Goal: Information Seeking & Learning: Learn about a topic

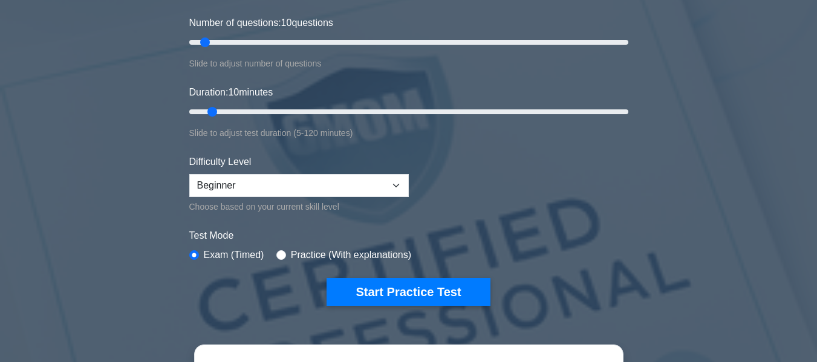
scroll to position [181, 0]
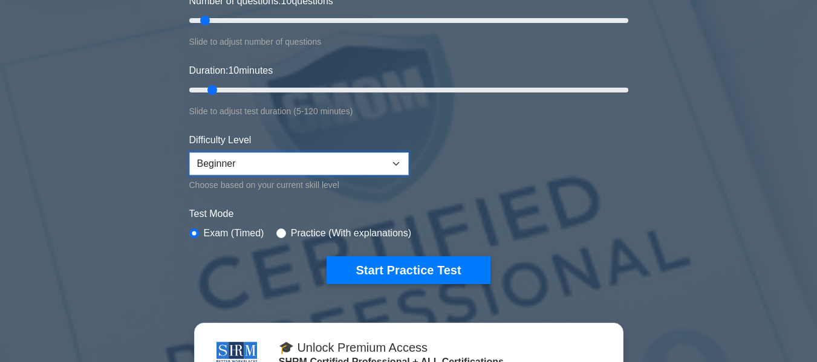
click at [298, 168] on select "Beginner Intermediate Expert" at bounding box center [299, 163] width 220 height 23
click at [189, 152] on select "Beginner Intermediate Expert" at bounding box center [299, 163] width 220 height 23
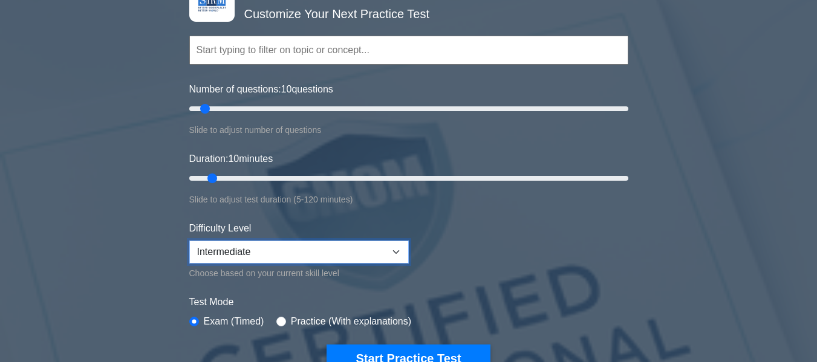
scroll to position [242, 0]
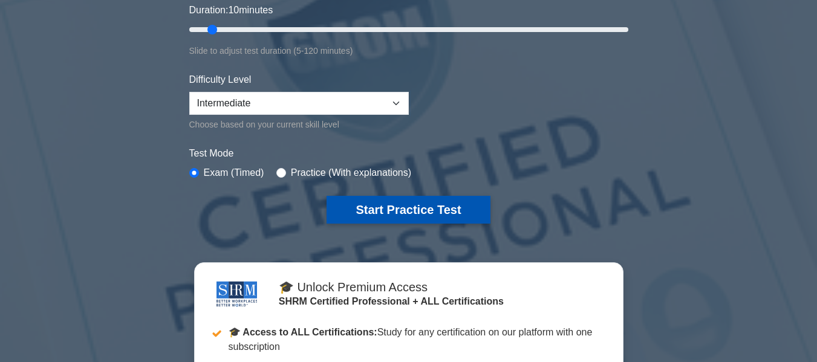
click at [423, 213] on button "Start Practice Test" at bounding box center [408, 210] width 163 height 28
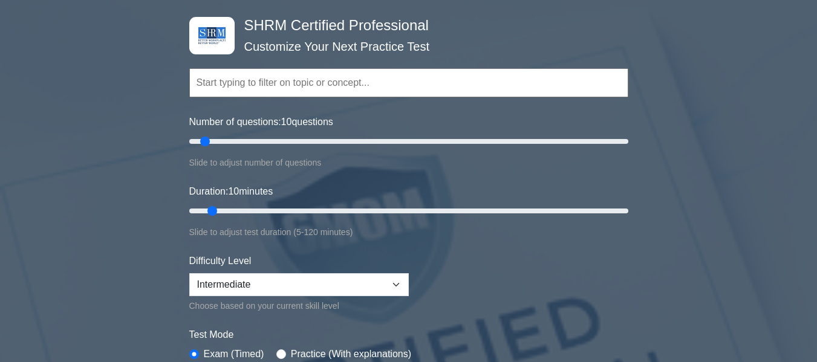
scroll to position [121, 0]
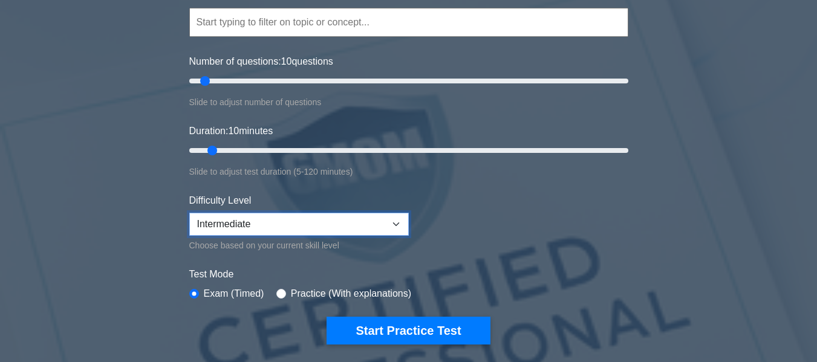
click at [357, 216] on select "Beginner Intermediate Expert" at bounding box center [299, 224] width 220 height 23
select select "beginner"
click at [189, 213] on select "Beginner Intermediate Expert" at bounding box center [299, 224] width 220 height 23
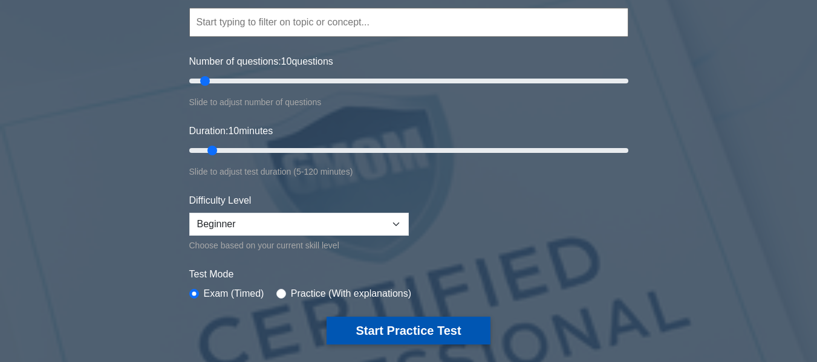
click at [386, 333] on button "Start Practice Test" at bounding box center [408, 331] width 163 height 28
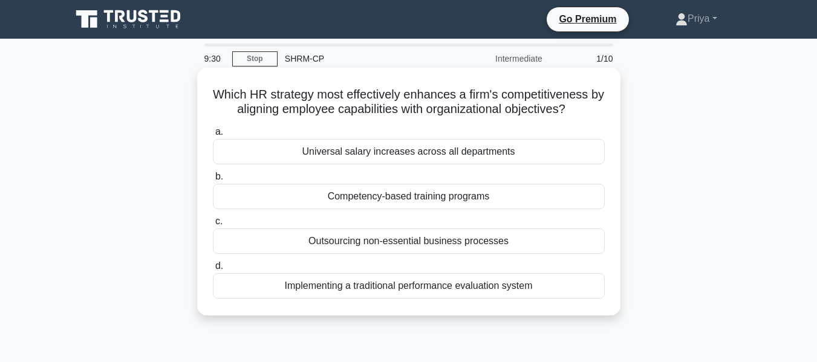
click at [518, 290] on div "Implementing a traditional performance evaluation system" at bounding box center [409, 285] width 392 height 25
click at [213, 270] on input "d. Implementing a traditional performance evaluation system" at bounding box center [213, 266] width 0 height 8
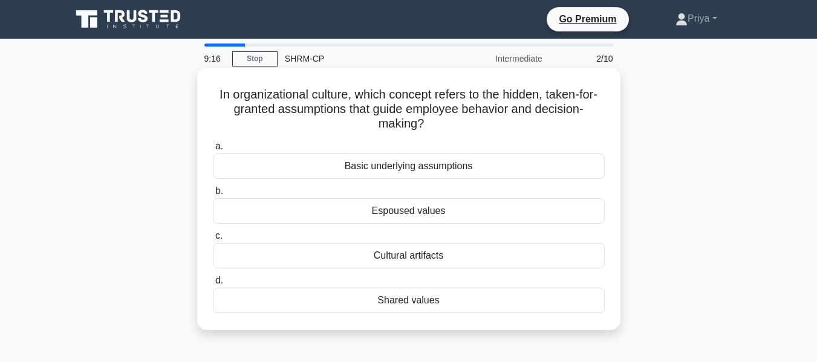
scroll to position [60, 0]
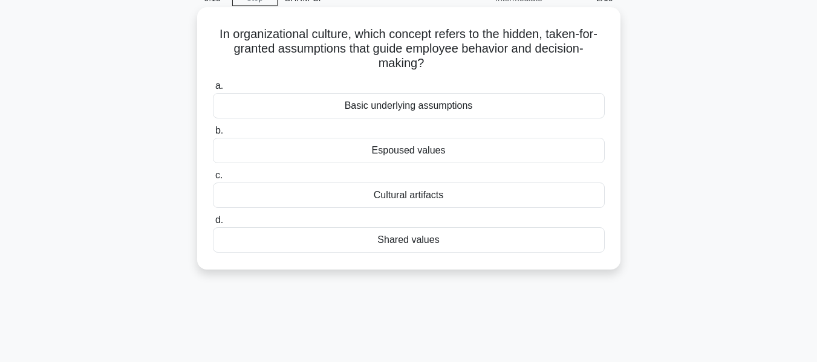
click at [414, 189] on div "Cultural artifacts" at bounding box center [409, 195] width 392 height 25
click at [213, 180] on input "c. Cultural artifacts" at bounding box center [213, 176] width 0 height 8
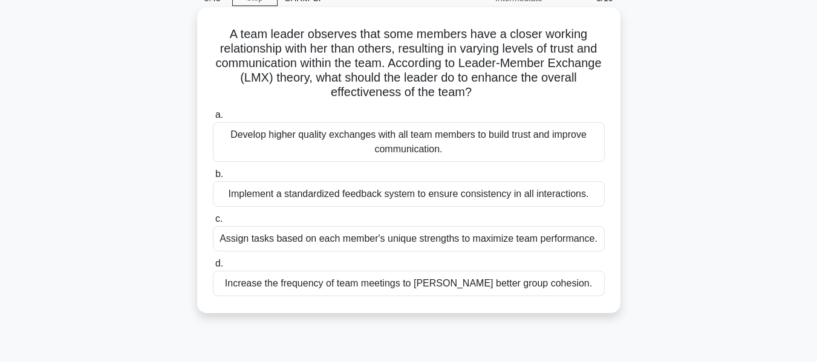
scroll to position [121, 0]
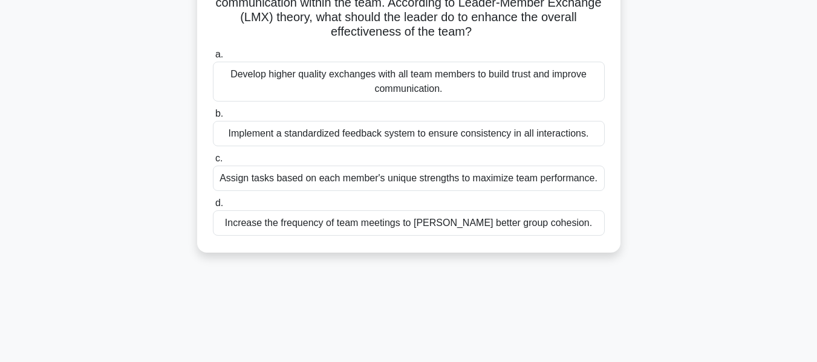
click at [463, 134] on div "Implement a standardized feedback system to ensure consistency in all interacti…" at bounding box center [409, 133] width 392 height 25
click at [213, 118] on input "b. Implement a standardized feedback system to ensure consistency in all intera…" at bounding box center [213, 114] width 0 height 8
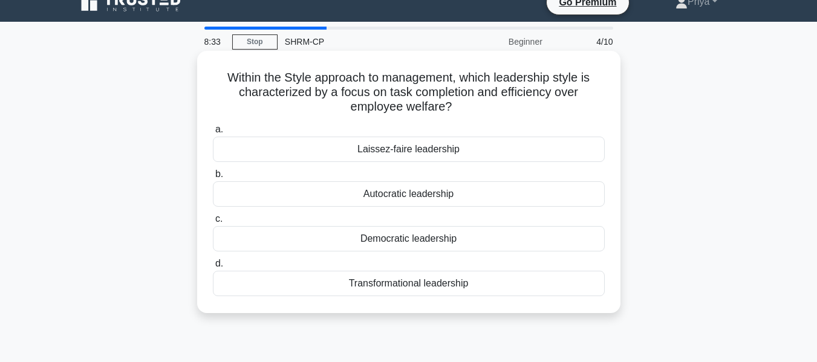
scroll to position [0, 0]
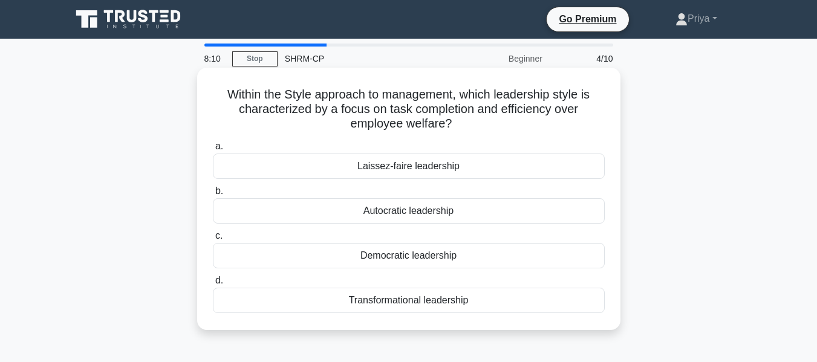
click at [417, 166] on div "Laissez-faire leadership" at bounding box center [409, 166] width 392 height 25
click at [428, 166] on div "Laissez-faire leadership" at bounding box center [409, 166] width 392 height 25
click at [213, 151] on input "a. Laissez-faire leadership" at bounding box center [213, 147] width 0 height 8
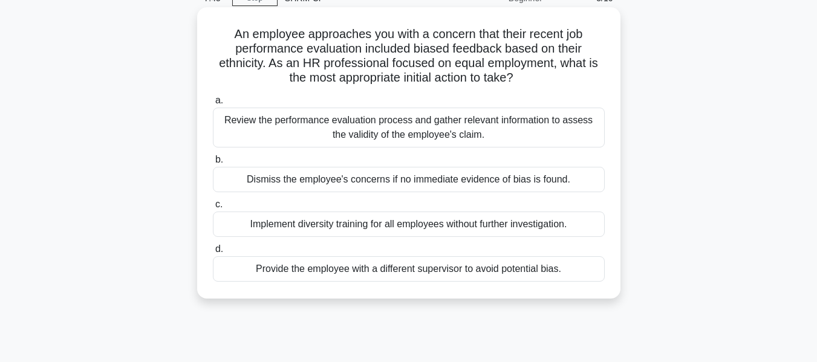
scroll to position [121, 0]
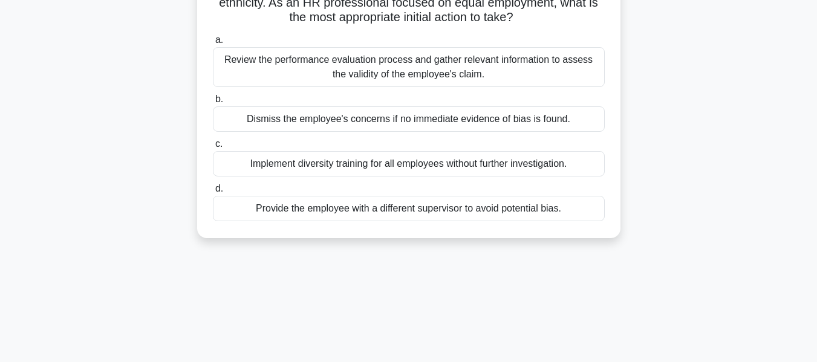
click at [518, 161] on div "Implement diversity training for all employees without further investigation." at bounding box center [409, 163] width 392 height 25
click at [213, 148] on input "c. Implement diversity training for all employees without further investigation." at bounding box center [213, 144] width 0 height 8
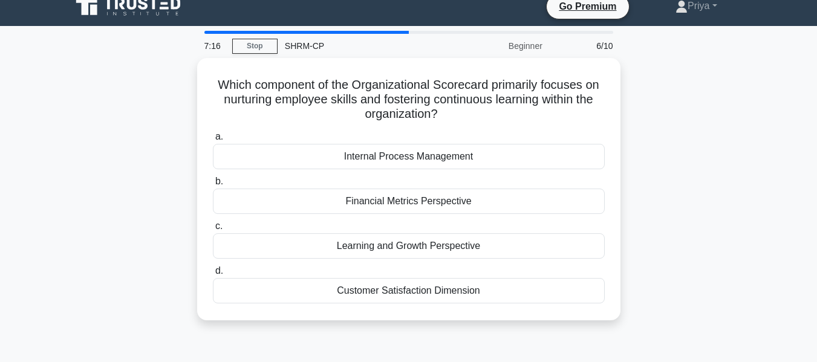
scroll to position [0, 0]
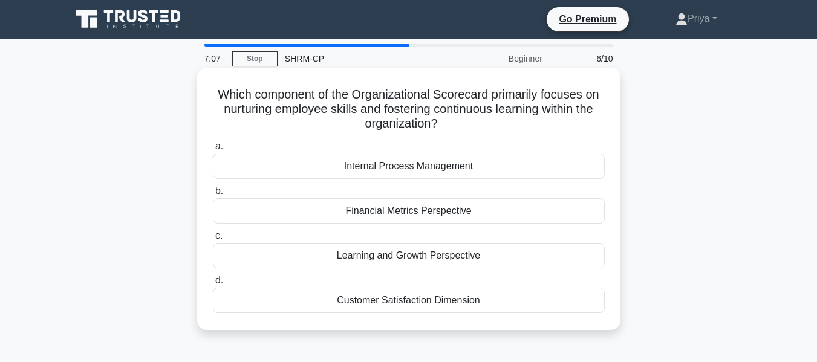
click at [441, 171] on div "Internal Process Management" at bounding box center [409, 166] width 392 height 25
click at [213, 151] on input "a. Internal Process Management" at bounding box center [213, 147] width 0 height 8
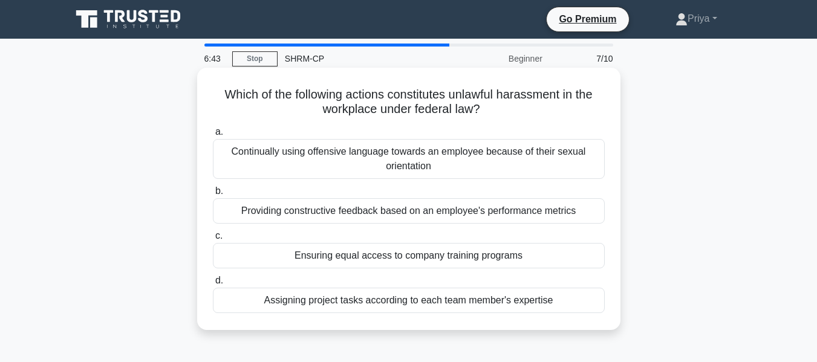
click at [448, 171] on div "Continually using offensive language towards an employee because of their sexua…" at bounding box center [409, 159] width 392 height 40
click at [213, 136] on input "a. Continually using offensive language towards an employee because of their se…" at bounding box center [213, 132] width 0 height 8
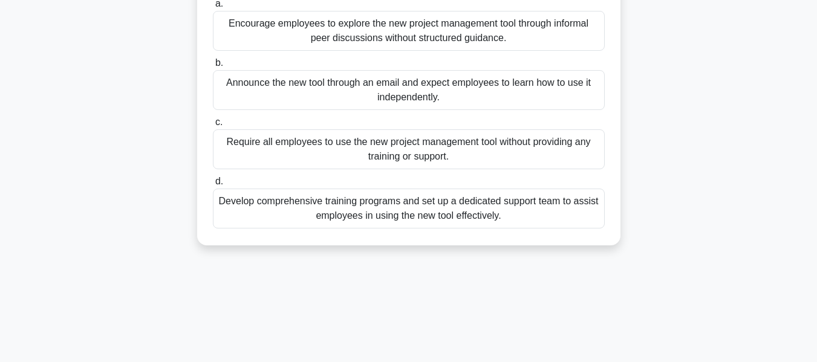
scroll to position [181, 0]
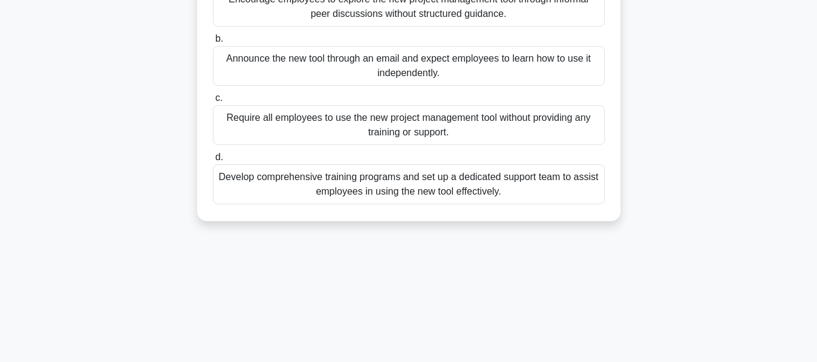
click at [481, 189] on div "Develop comprehensive training programs and set up a dedicated support team to …" at bounding box center [409, 185] width 392 height 40
click at [213, 161] on input "d. Develop comprehensive training programs and set up a dedicated support team …" at bounding box center [213, 158] width 0 height 8
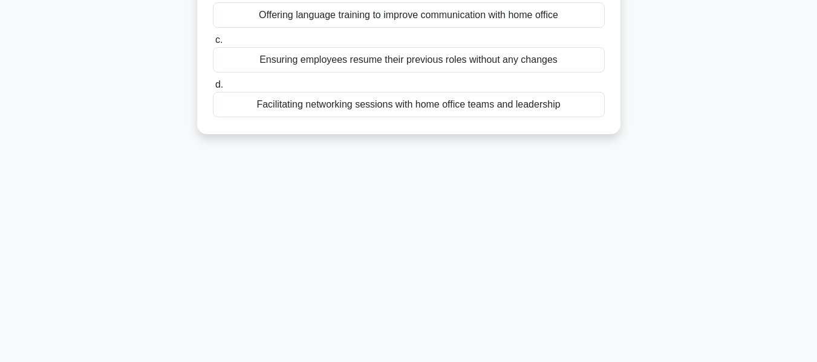
click at [550, 114] on div "Facilitating networking sessions with home office teams and leadership" at bounding box center [409, 104] width 392 height 25
click at [213, 89] on input "d. Facilitating networking sessions with home office teams and leadership" at bounding box center [213, 85] width 0 height 8
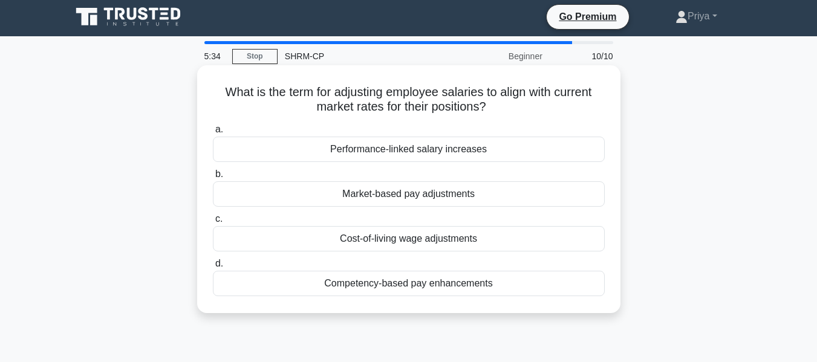
scroll to position [0, 0]
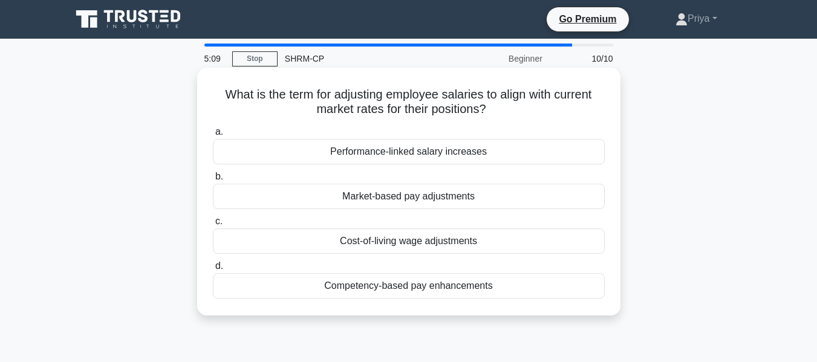
click at [441, 199] on div "Market-based pay adjustments" at bounding box center [409, 196] width 392 height 25
click at [213, 181] on input "b. Market-based pay adjustments" at bounding box center [213, 177] width 0 height 8
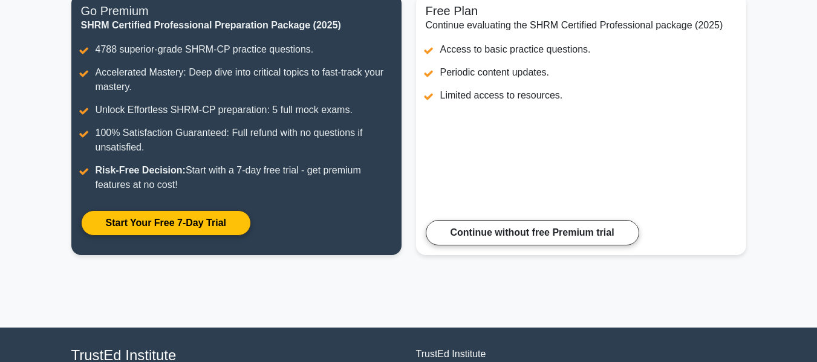
scroll to position [242, 0]
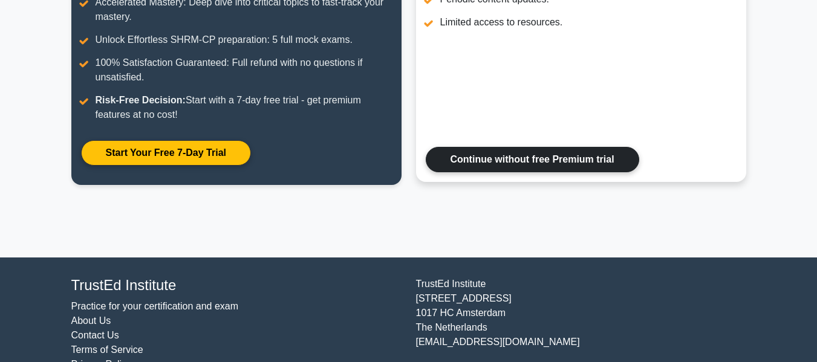
click at [554, 169] on link "Continue without free Premium trial" at bounding box center [533, 159] width 214 height 25
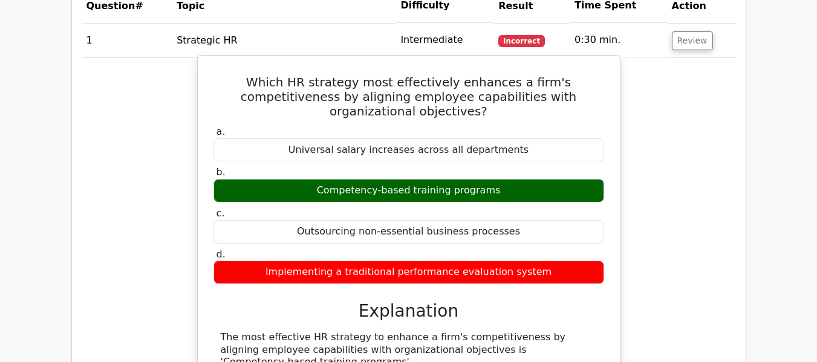
scroll to position [907, 0]
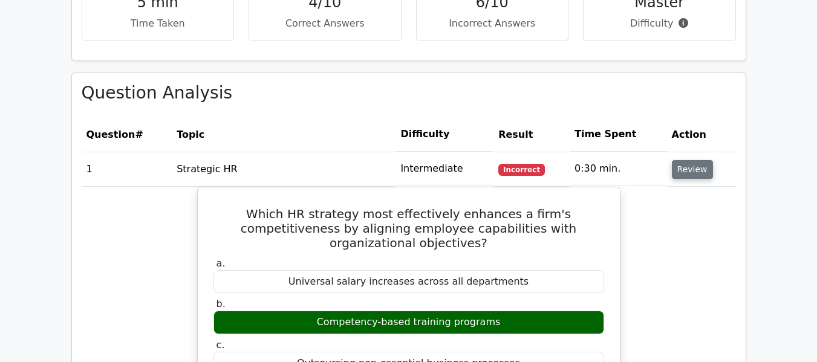
click at [692, 171] on button "Review" at bounding box center [692, 169] width 41 height 19
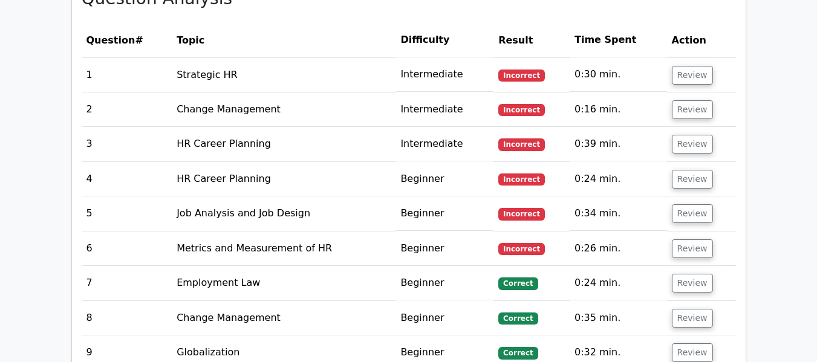
scroll to position [1028, 0]
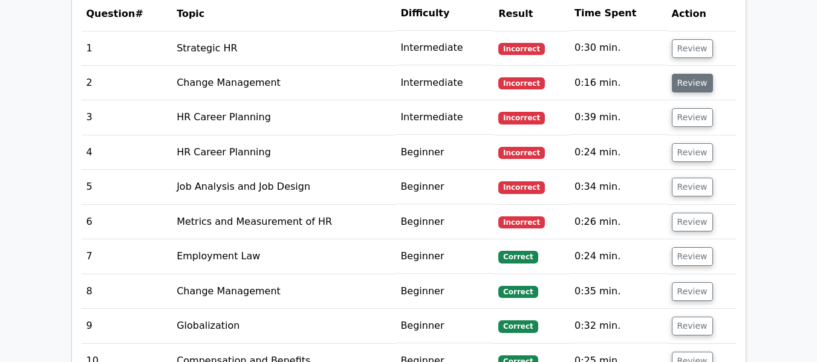
click at [688, 86] on button "Review" at bounding box center [692, 83] width 41 height 19
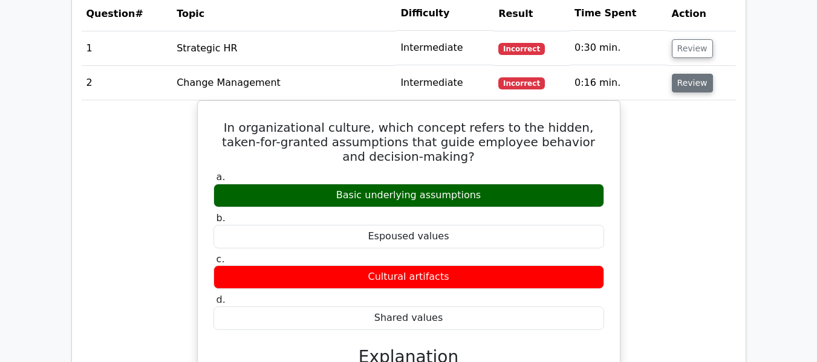
click at [693, 80] on button "Review" at bounding box center [692, 83] width 41 height 19
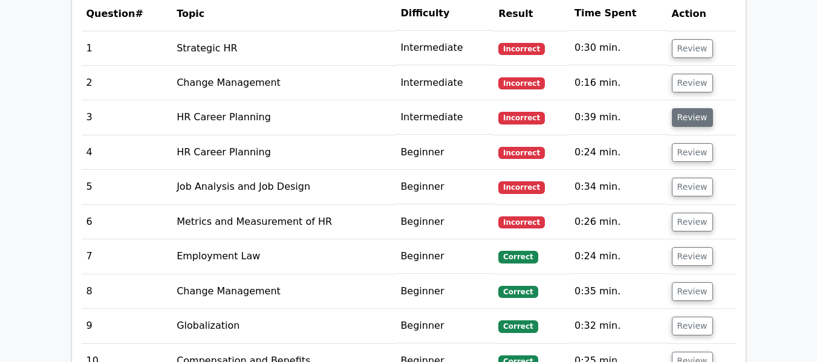
click at [691, 121] on button "Review" at bounding box center [692, 117] width 41 height 19
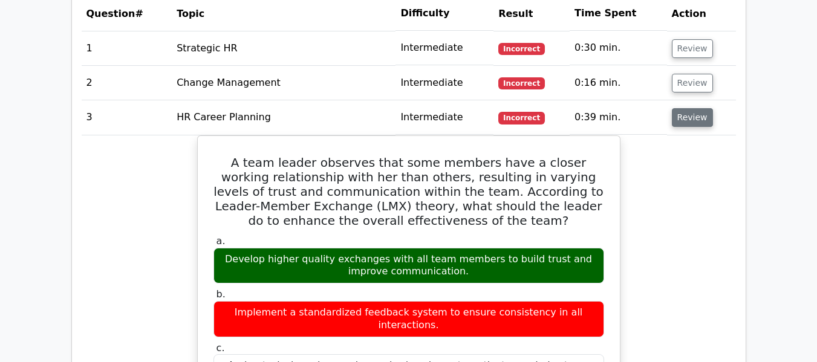
click at [693, 123] on button "Review" at bounding box center [692, 117] width 41 height 19
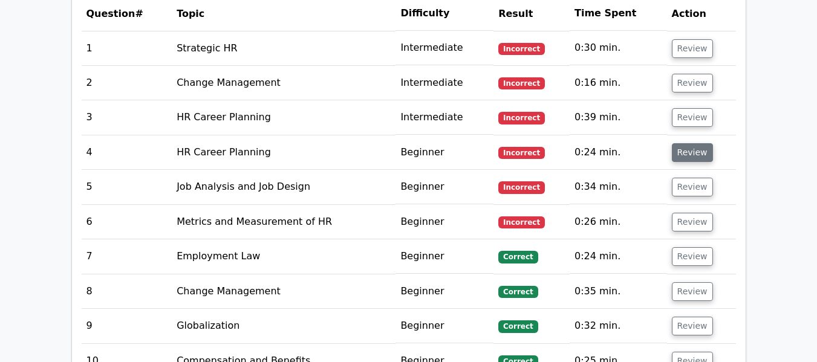
click at [696, 155] on button "Review" at bounding box center [692, 152] width 41 height 19
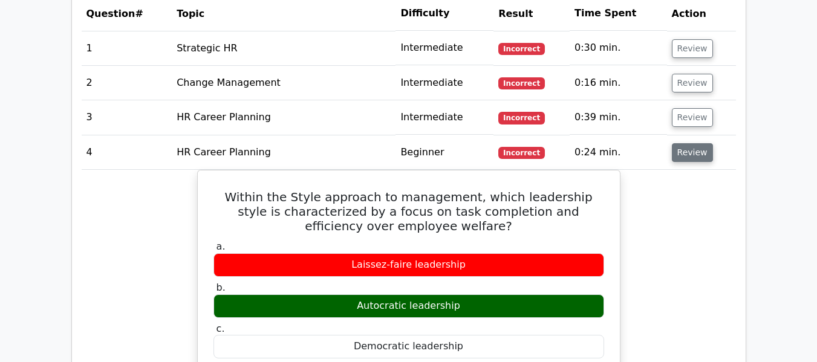
click at [696, 155] on button "Review" at bounding box center [692, 152] width 41 height 19
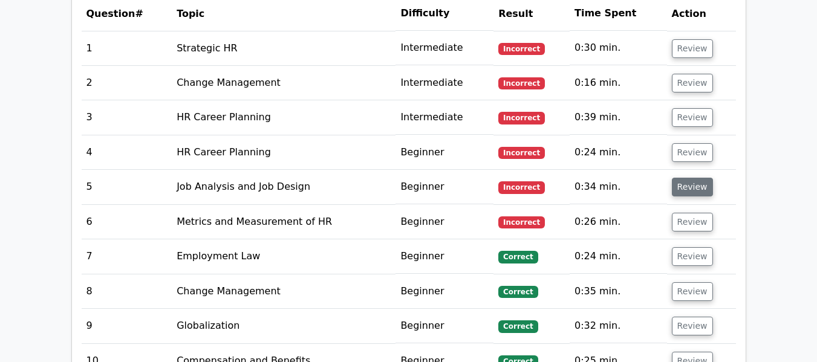
click at [696, 184] on button "Review" at bounding box center [692, 187] width 41 height 19
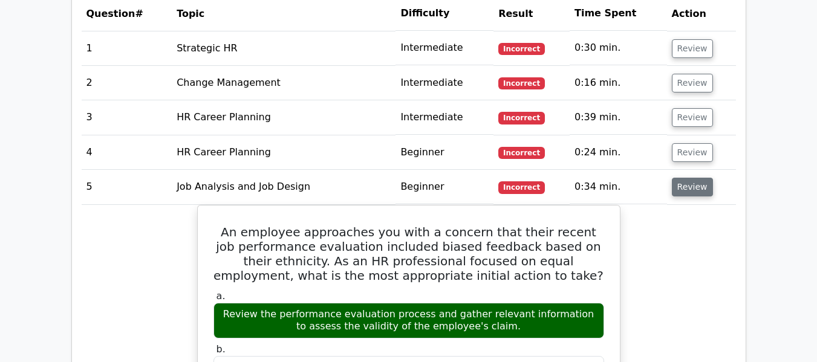
click at [682, 188] on button "Review" at bounding box center [692, 187] width 41 height 19
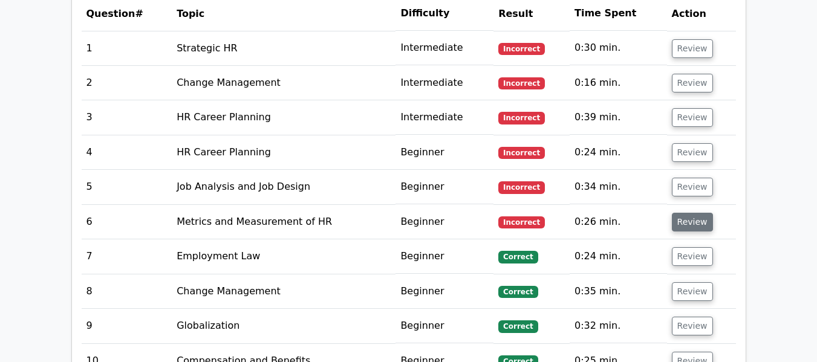
click at [685, 226] on button "Review" at bounding box center [692, 222] width 41 height 19
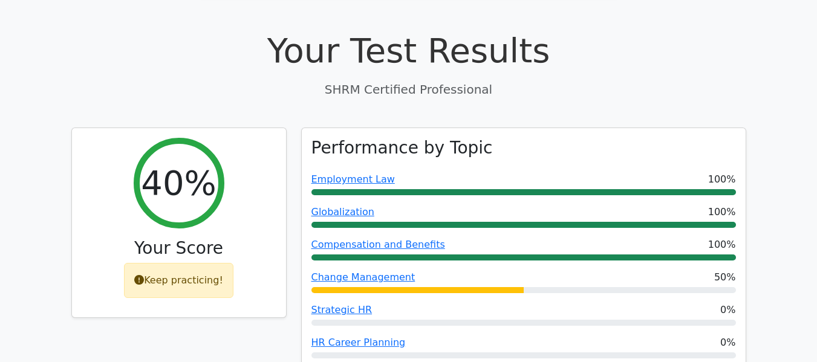
scroll to position [0, 0]
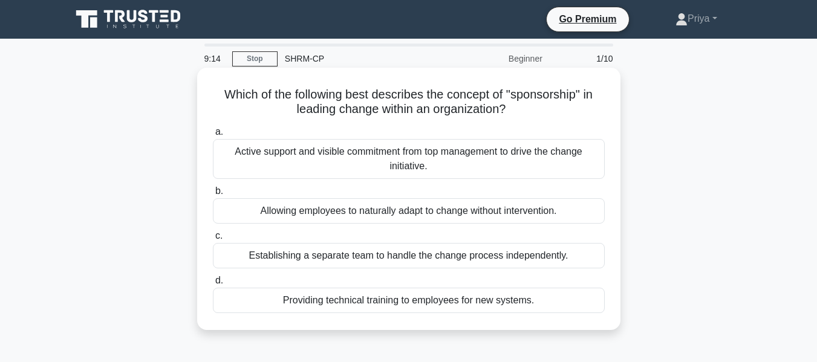
click at [473, 297] on div "Providing technical training to employees for new systems." at bounding box center [409, 300] width 392 height 25
click at [213, 285] on input "d. Providing technical training to employees for new systems." at bounding box center [213, 281] width 0 height 8
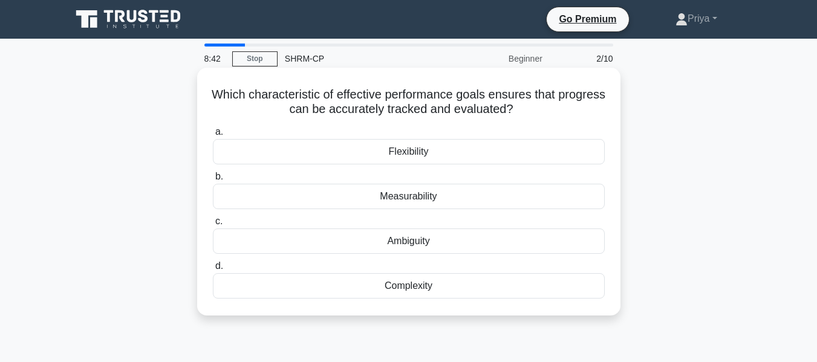
click at [426, 195] on div "Measurability" at bounding box center [409, 196] width 392 height 25
click at [213, 181] on input "b. Measurability" at bounding box center [213, 177] width 0 height 8
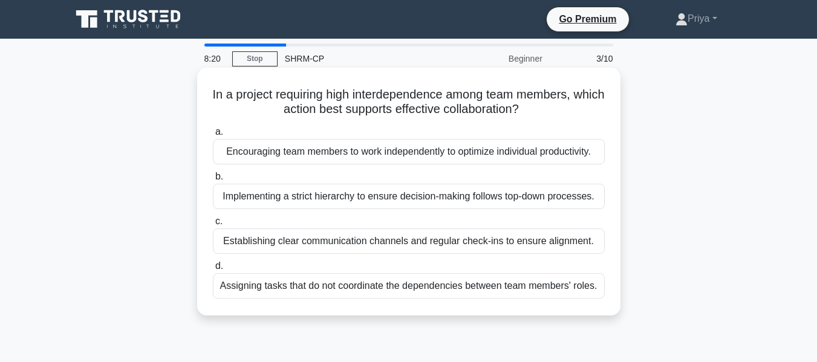
click at [379, 241] on div "Establishing clear communication channels and regular check-ins to ensure align…" at bounding box center [409, 241] width 392 height 25
click at [213, 226] on input "c. Establishing clear communication channels and regular check-ins to ensure al…" at bounding box center [213, 222] width 0 height 8
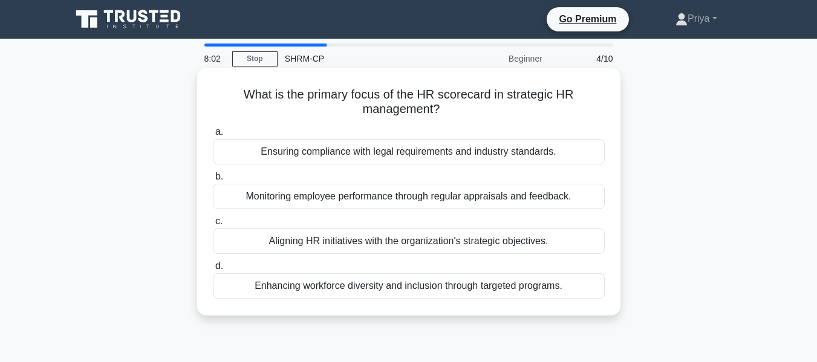
click at [401, 242] on div "Aligning HR initiatives with the organization's strategic objectives." at bounding box center [409, 241] width 392 height 25
click at [213, 226] on input "c. Aligning HR initiatives with the organization's strategic objectives." at bounding box center [213, 222] width 0 height 8
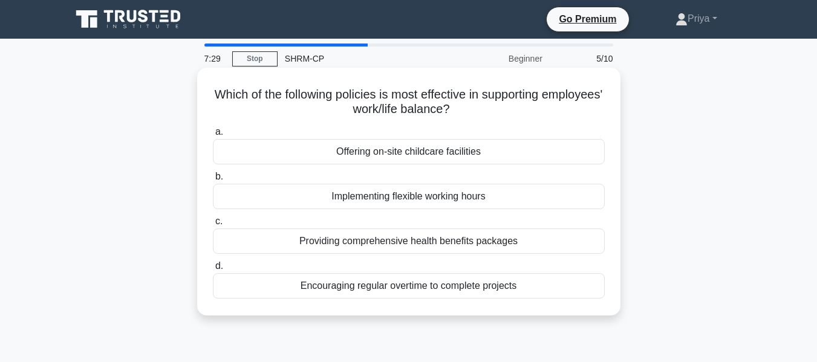
click at [474, 194] on div "Implementing flexible working hours" at bounding box center [409, 196] width 392 height 25
click at [213, 181] on input "b. Implementing flexible working hours" at bounding box center [213, 177] width 0 height 8
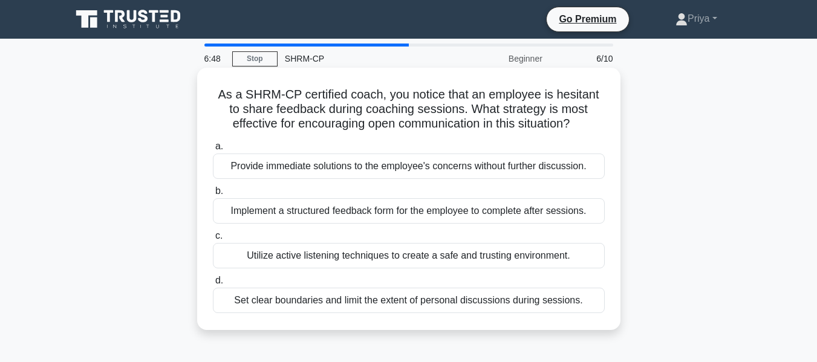
click at [448, 256] on div "Utilize active listening techniques to create a safe and trusting environment." at bounding box center [409, 255] width 392 height 25
click at [213, 240] on input "c. Utilize active listening techniques to create a safe and trusting environmen…" at bounding box center [213, 236] width 0 height 8
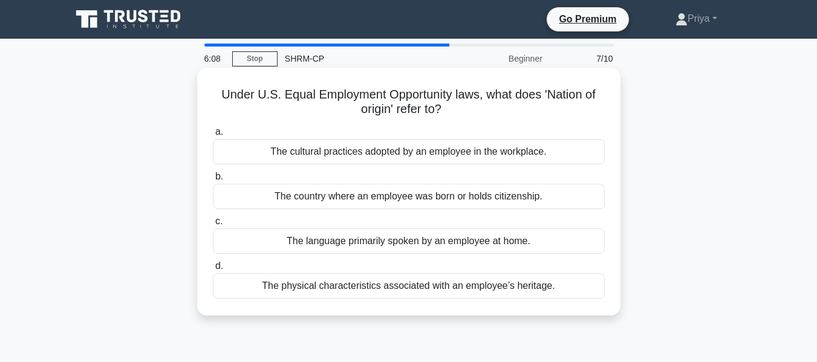
click at [367, 155] on div "The cultural practices adopted by an employee in the workplace." at bounding box center [409, 151] width 392 height 25
click at [213, 136] on input "a. The cultural practices adopted by an employee in the workplace." at bounding box center [213, 132] width 0 height 8
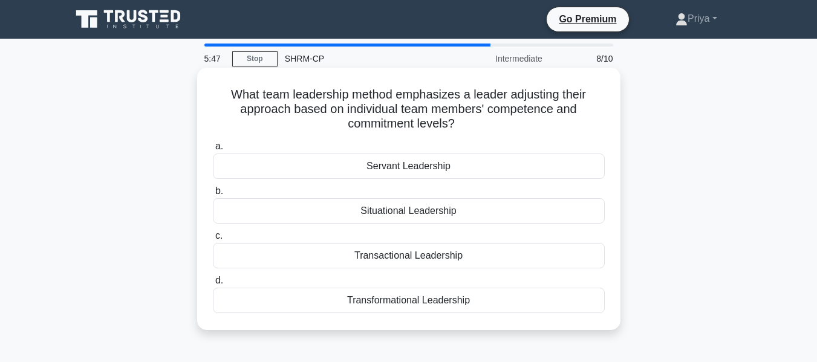
click at [445, 296] on div "Transformational Leadership" at bounding box center [409, 300] width 392 height 25
click at [213, 285] on input "d. Transformational Leadership" at bounding box center [213, 281] width 0 height 8
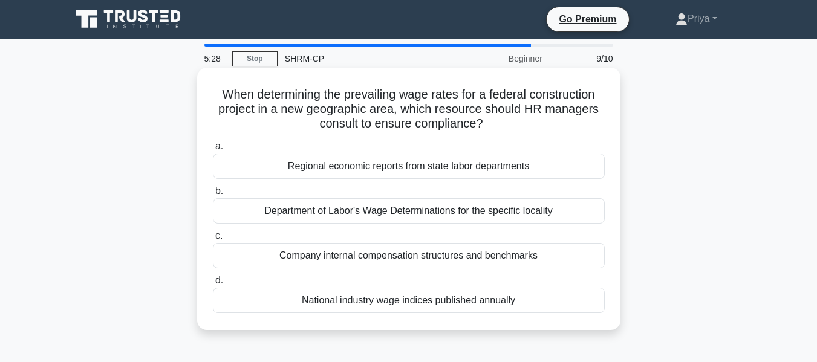
click at [455, 215] on div "Department of Labor's Wage Determinations for the specific locality" at bounding box center [409, 210] width 392 height 25
click at [213, 195] on input "b. Department of Labor's Wage Determinations for the specific locality" at bounding box center [213, 191] width 0 height 8
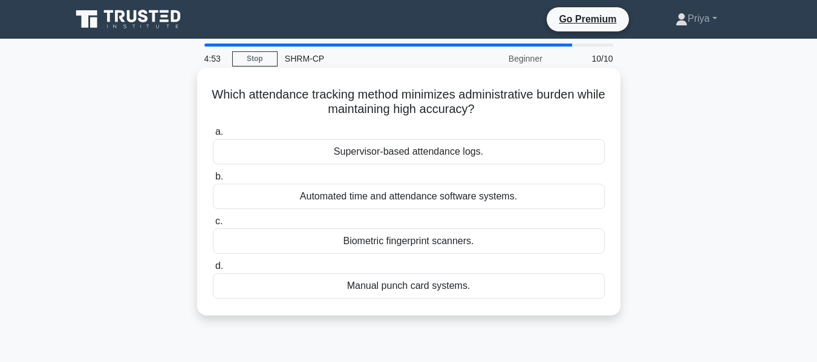
click at [449, 193] on div "Automated time and attendance software systems." at bounding box center [409, 196] width 392 height 25
click at [213, 181] on input "b. Automated time and attendance software systems." at bounding box center [213, 177] width 0 height 8
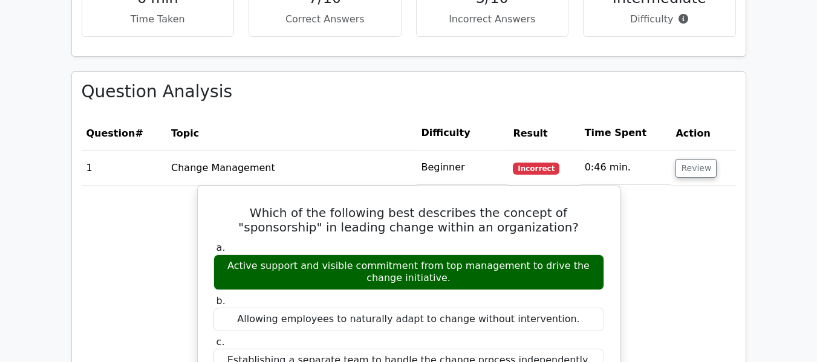
scroll to position [907, 0]
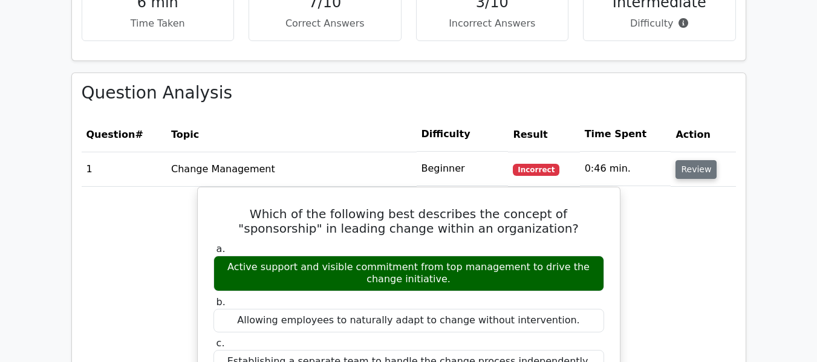
click at [691, 169] on button "Review" at bounding box center [696, 169] width 41 height 19
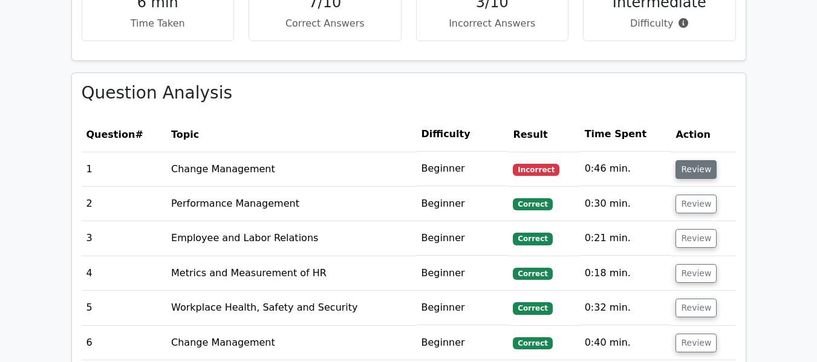
click at [693, 174] on button "Review" at bounding box center [696, 169] width 41 height 19
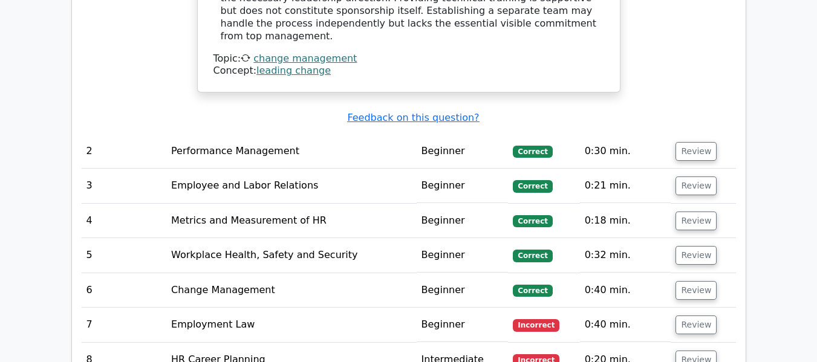
scroll to position [1573, 0]
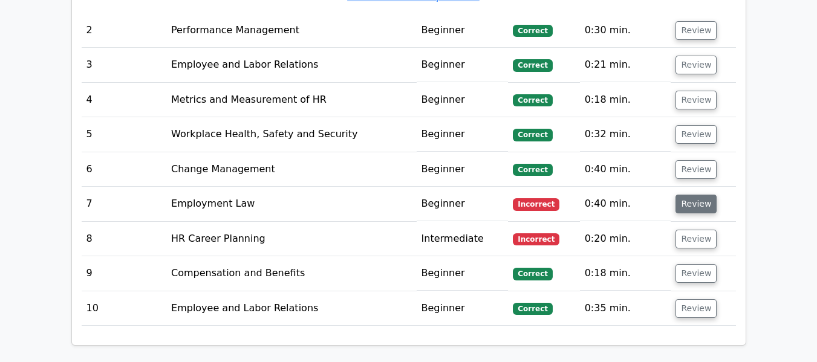
click at [688, 195] on button "Review" at bounding box center [696, 204] width 41 height 19
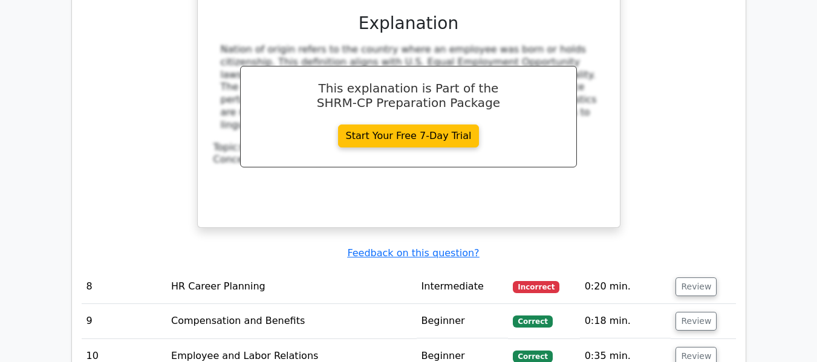
scroll to position [2177, 0]
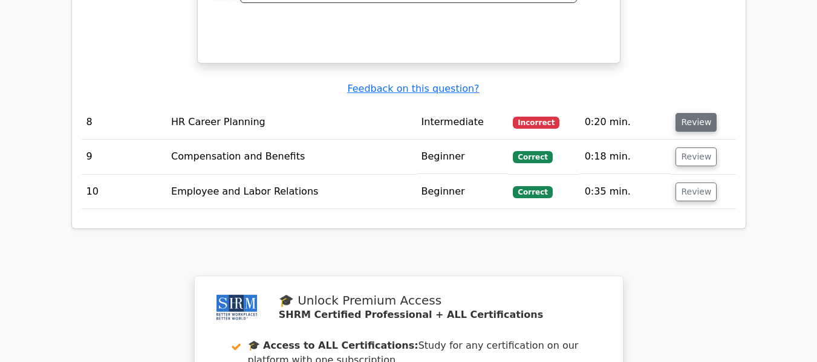
click at [697, 113] on button "Review" at bounding box center [696, 122] width 41 height 19
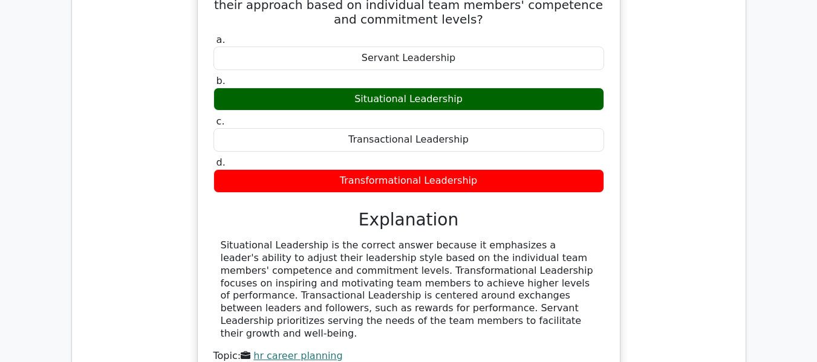
scroll to position [2540, 0]
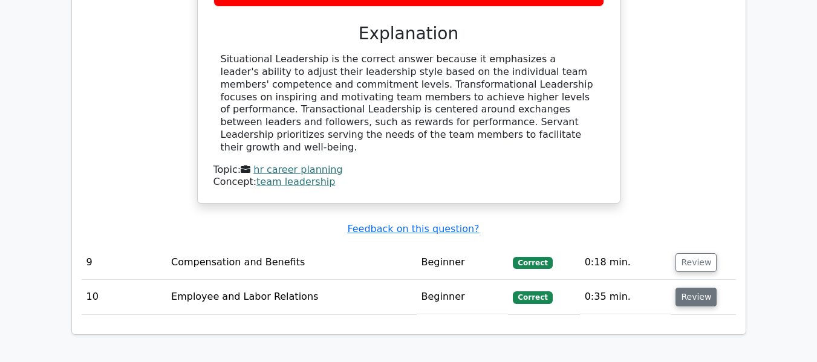
click at [689, 288] on button "Review" at bounding box center [696, 297] width 41 height 19
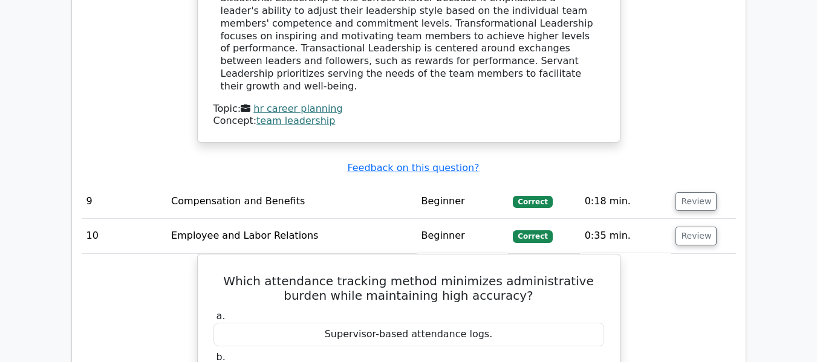
scroll to position [2722, 0]
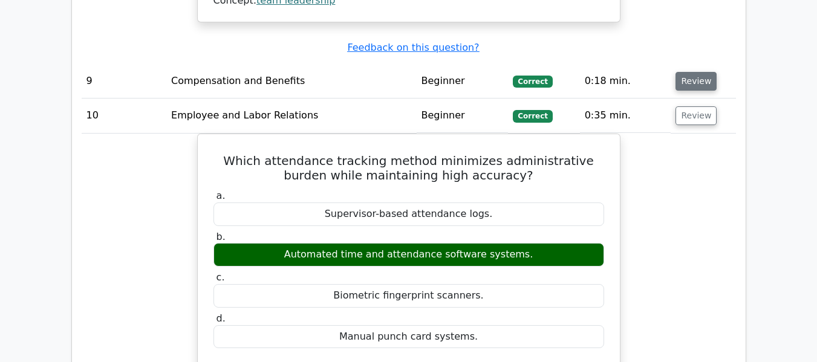
click at [693, 72] on button "Review" at bounding box center [696, 81] width 41 height 19
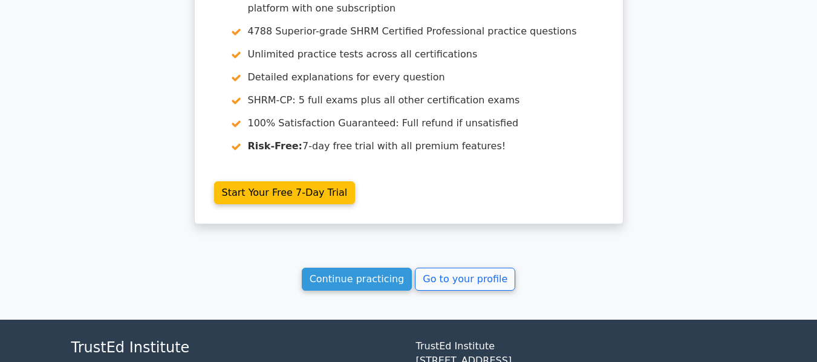
scroll to position [3992, 0]
